Goal: Information Seeking & Learning: Learn about a topic

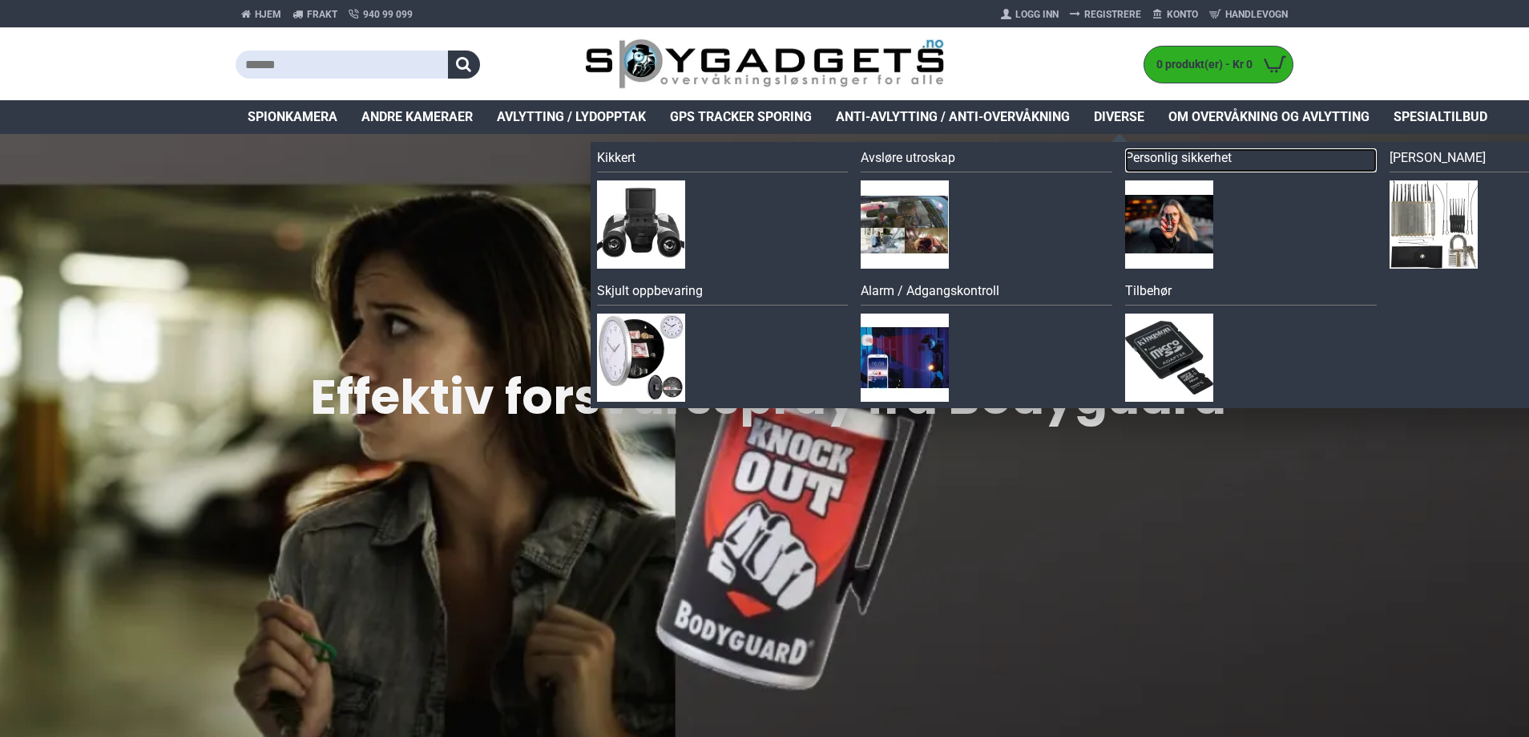
click at [1153, 160] on link "Personlig sikkerhet" at bounding box center [1251, 160] width 252 height 24
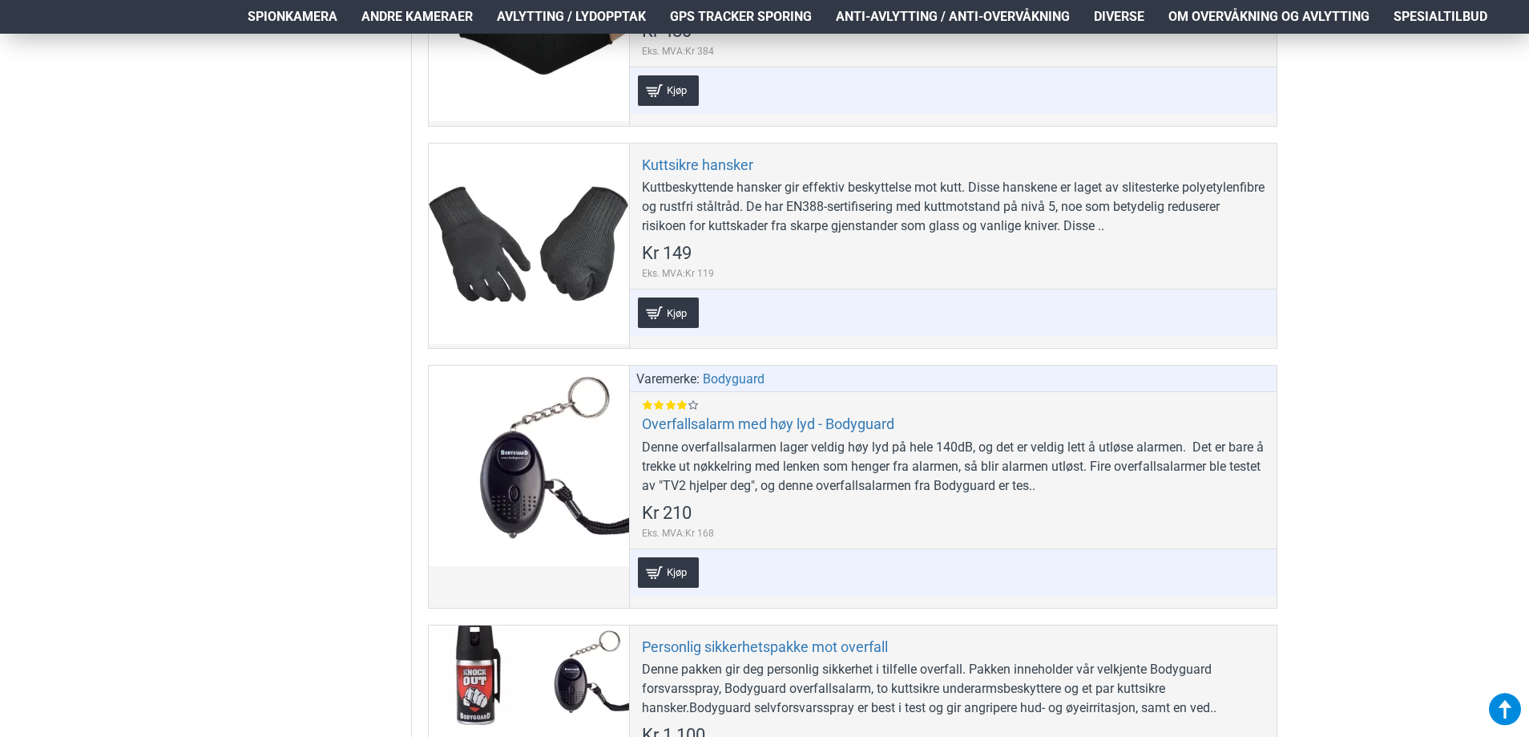
scroll to position [962, 0]
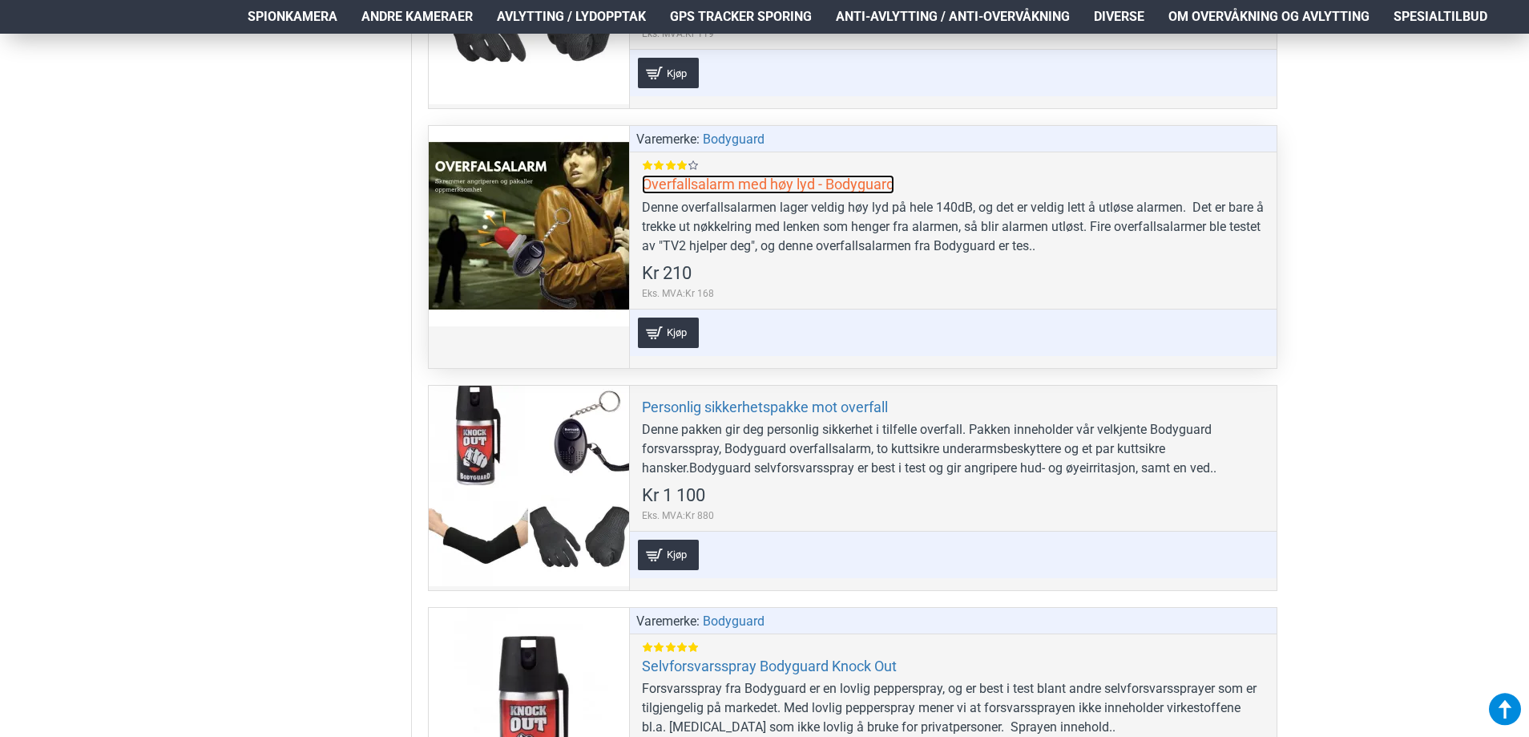
click at [655, 182] on link "Overfallsalarm med høy lyd - Bodyguard" at bounding box center [768, 184] width 253 height 18
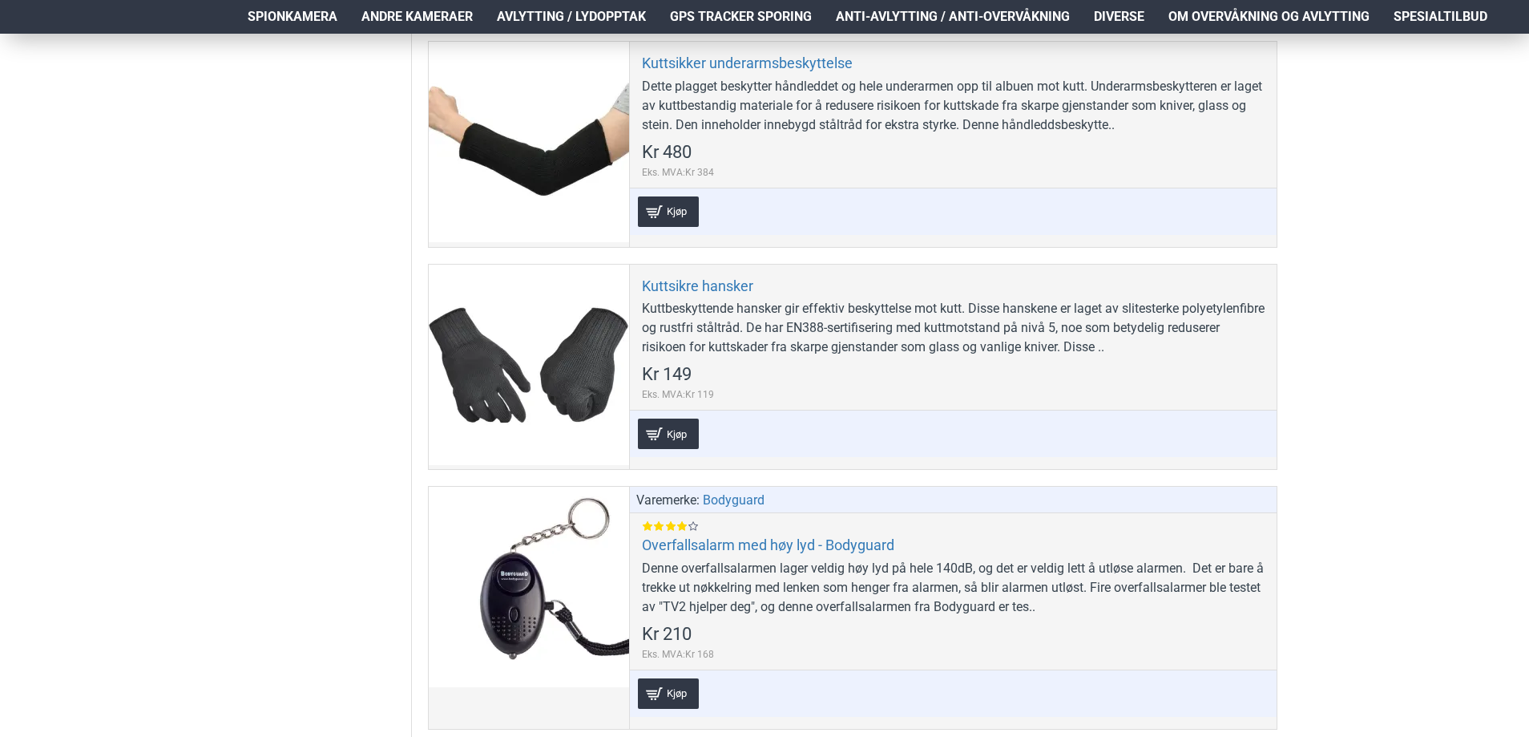
scroll to position [802, 0]
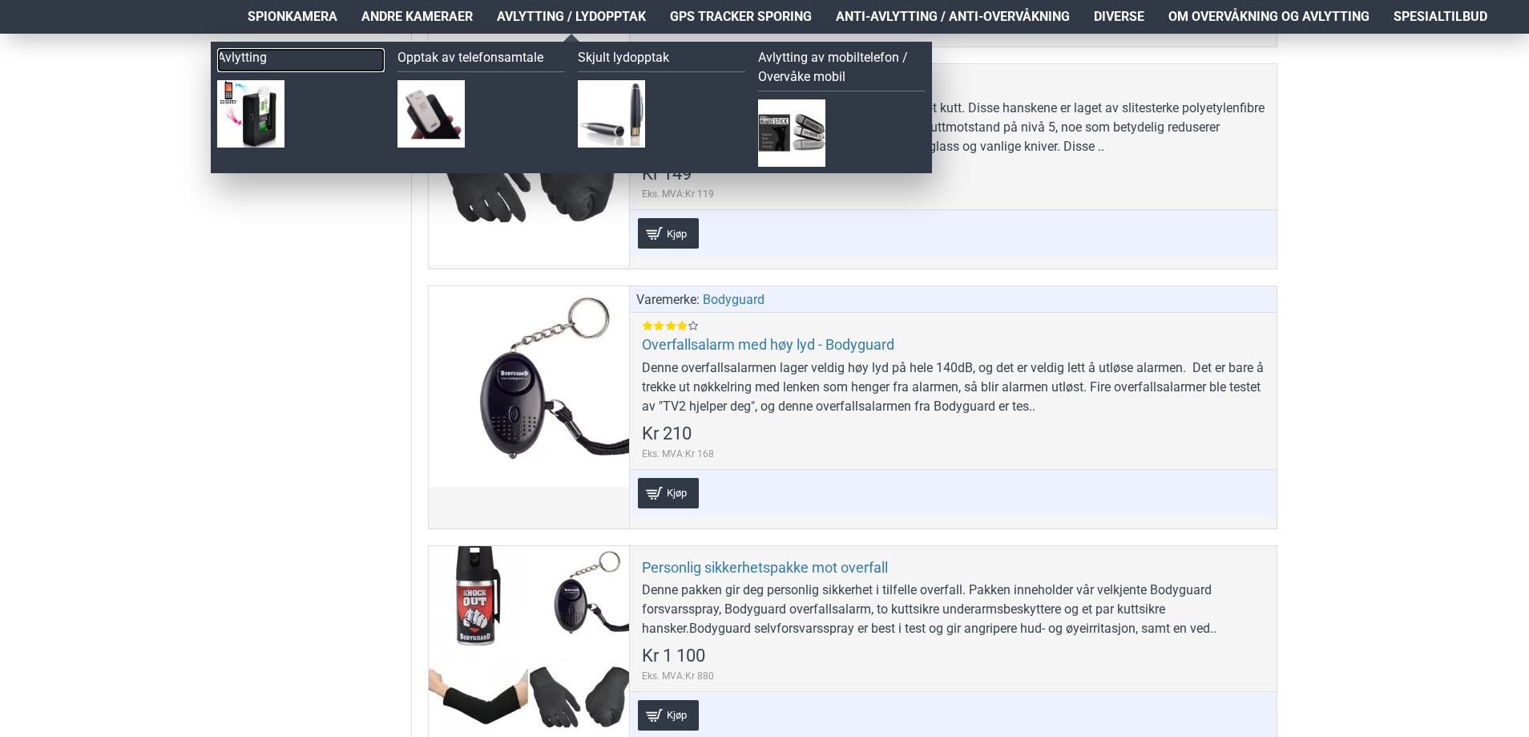
click at [226, 59] on link "Avlytting" at bounding box center [301, 60] width 168 height 24
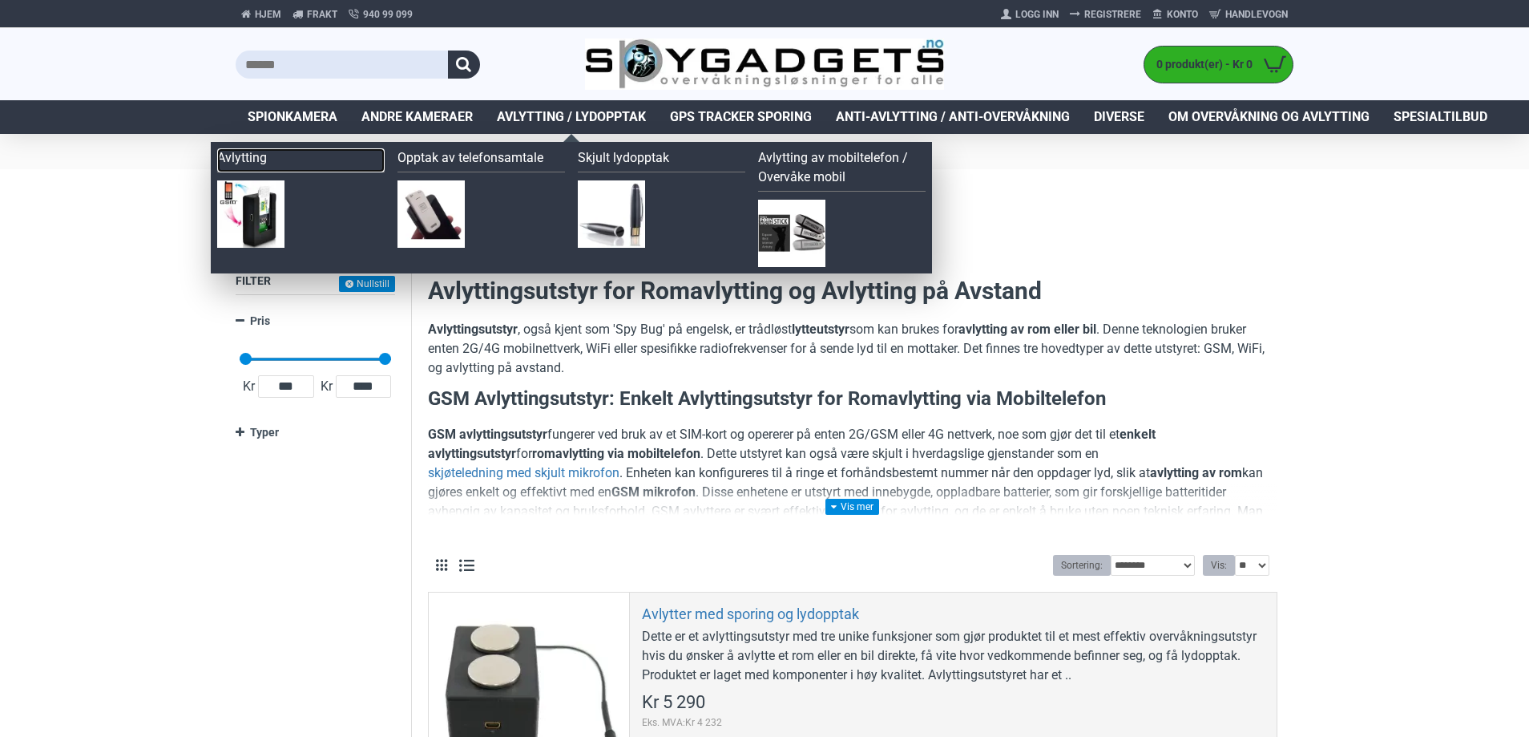
click at [237, 155] on link "Avlytting" at bounding box center [301, 160] width 168 height 24
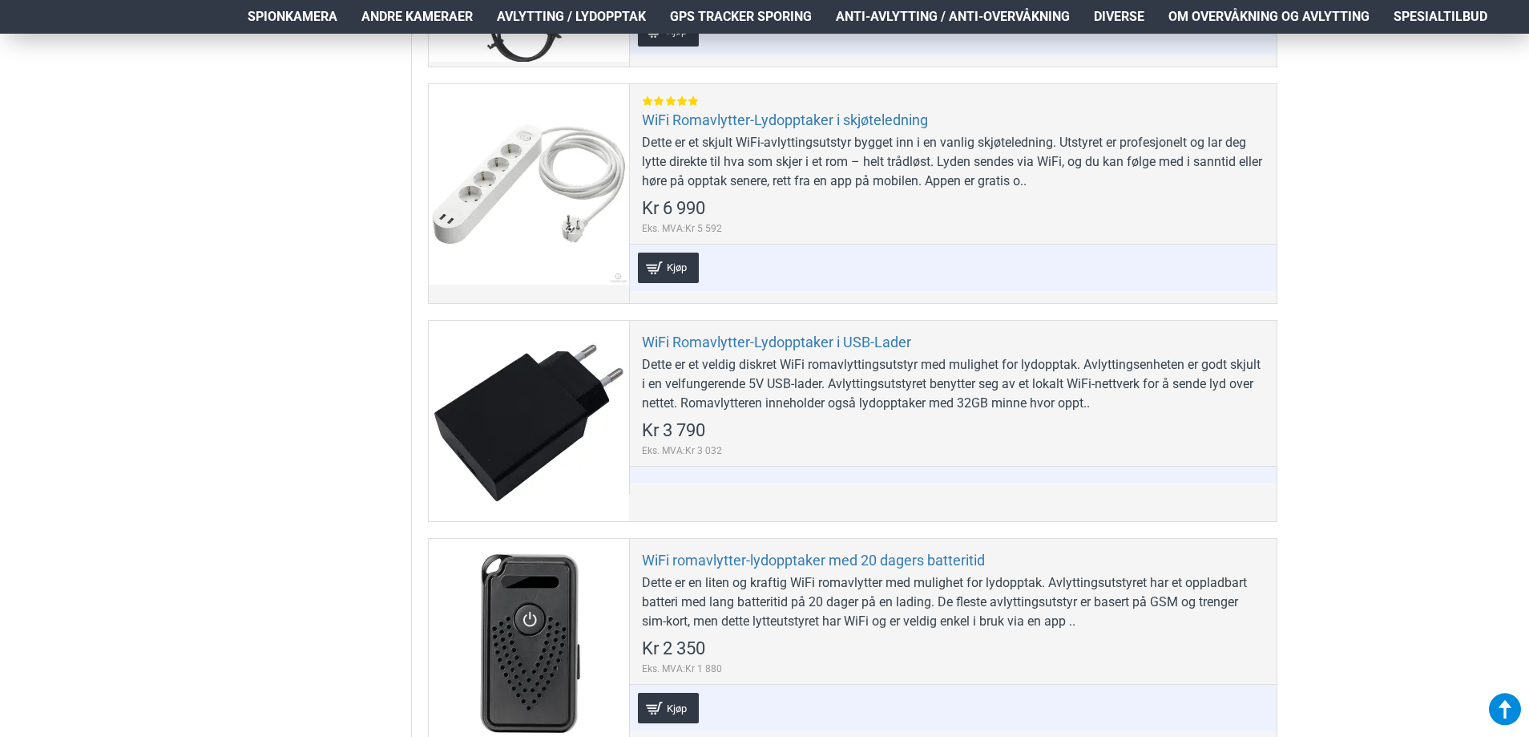
scroll to position [2084, 0]
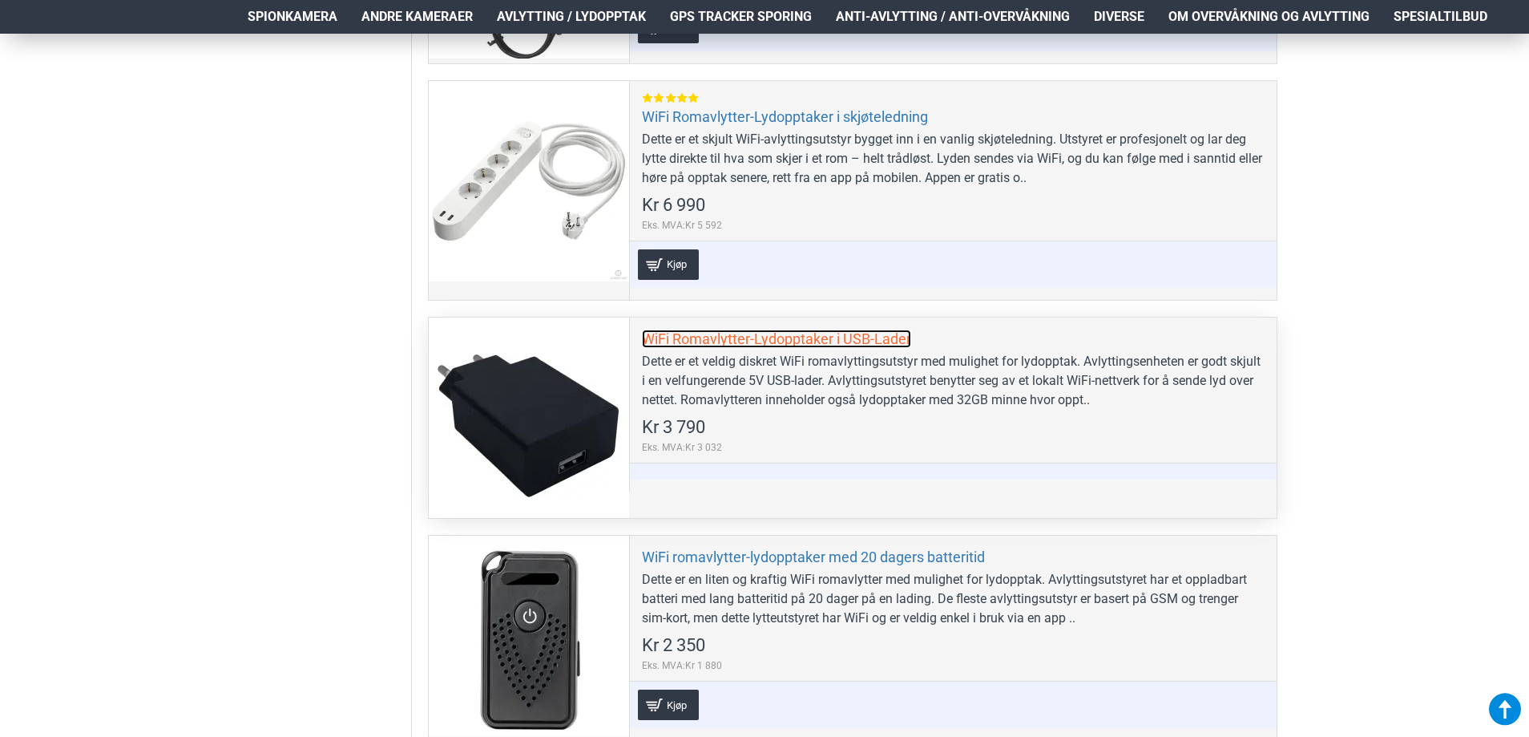
click at [753, 336] on link "WiFi Romavlytter-Lydopptaker i USB-Lader" at bounding box center [776, 338] width 269 height 18
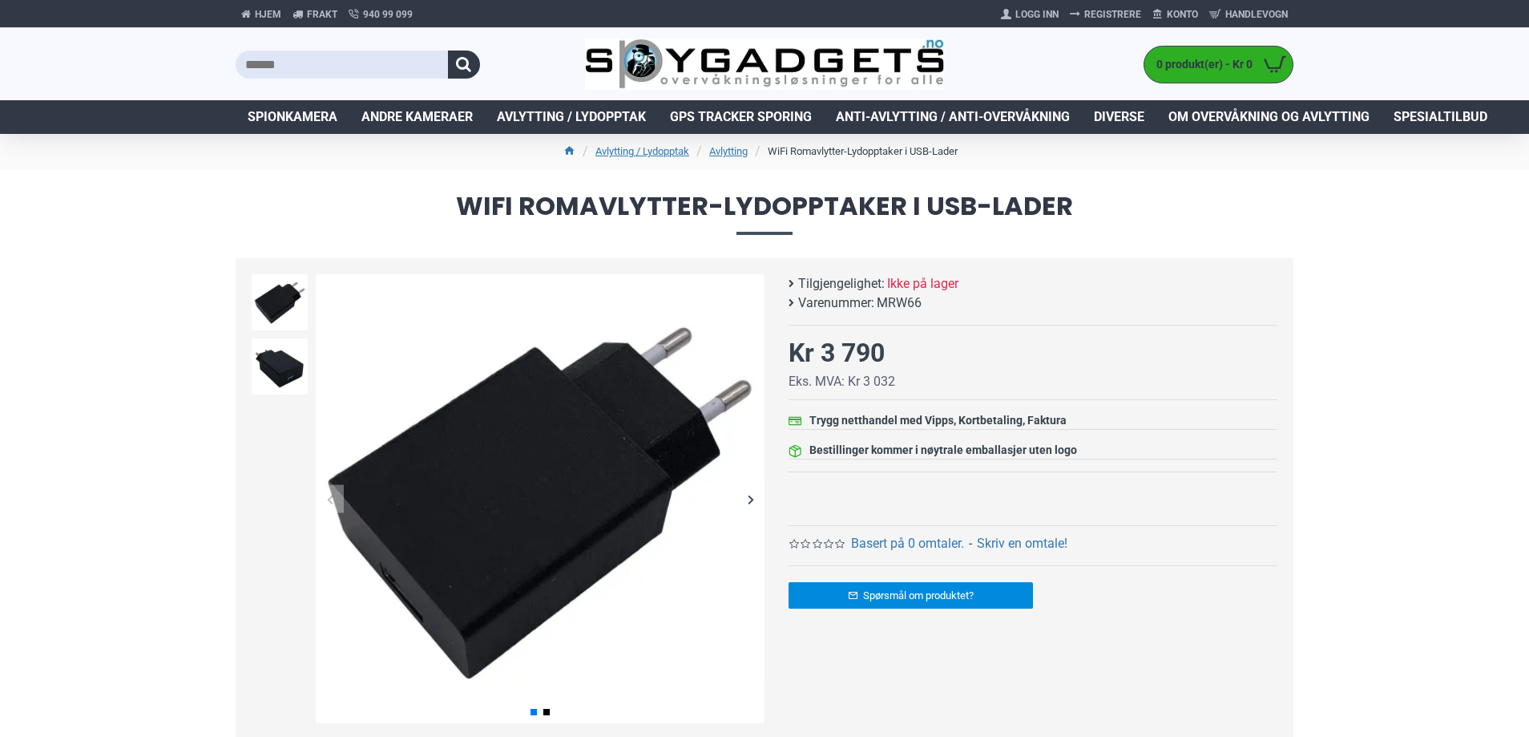
click at [901, 297] on span "MRW66" at bounding box center [899, 302] width 45 height 19
copy span "MRW66"
